Goal: Task Accomplishment & Management: Manage account settings

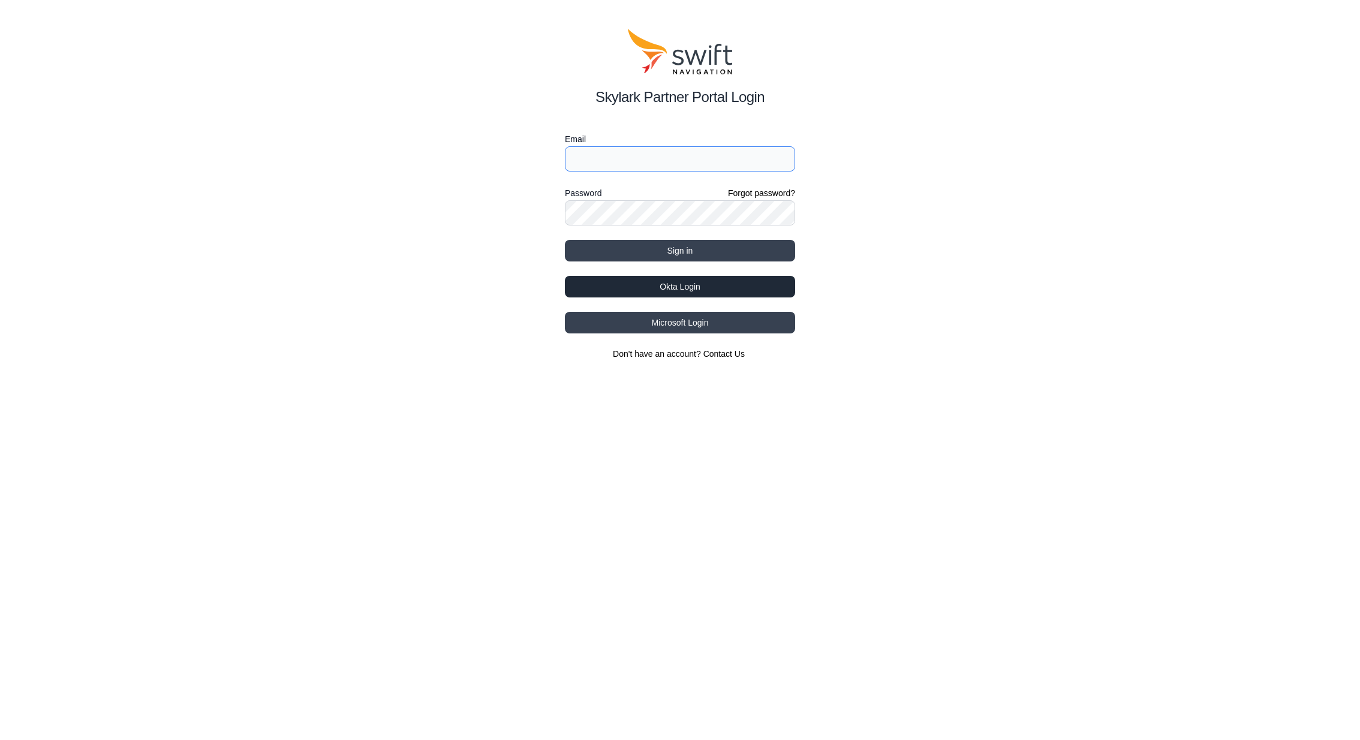
type input "[PERSON_NAME][EMAIL_ADDRESS][PERSON_NAME][DOMAIN_NAME]"
click at [778, 282] on button "Okta Login" at bounding box center [680, 287] width 230 height 22
type input "[PERSON_NAME][EMAIL_ADDRESS][PERSON_NAME][DOMAIN_NAME]"
click at [676, 290] on button "Okta Login" at bounding box center [680, 287] width 230 height 22
